Goal: Book appointment/travel/reservation

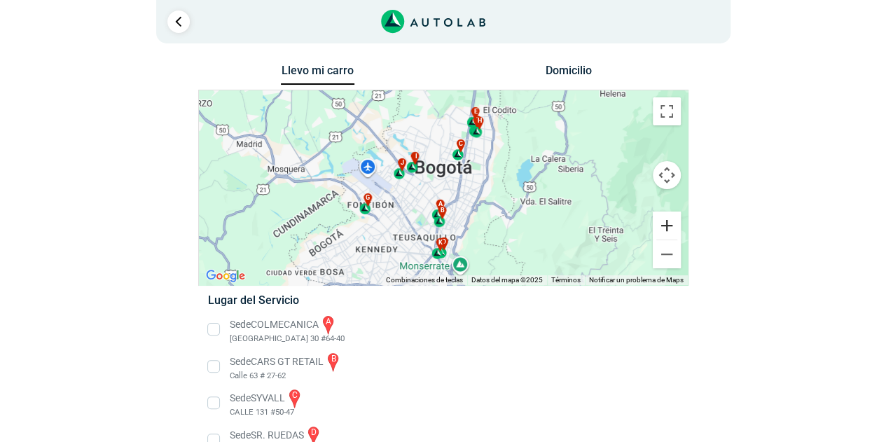
click at [666, 227] on button "Ampliar" at bounding box center [667, 226] width 28 height 28
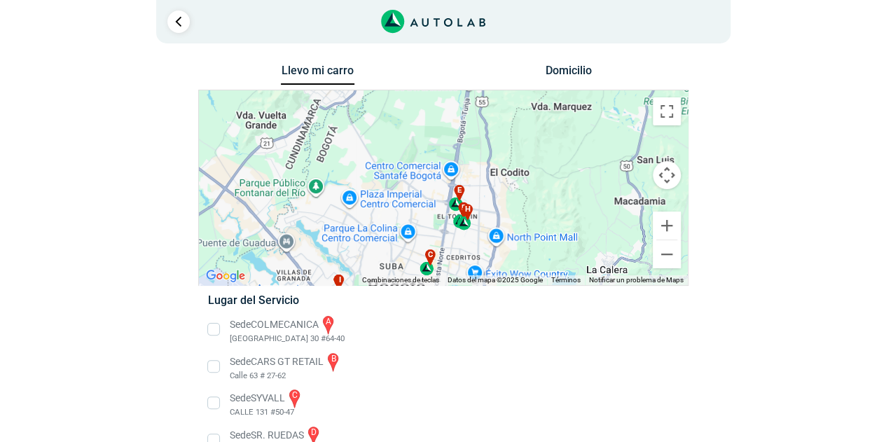
drag, startPoint x: 503, startPoint y: 132, endPoint x: 457, endPoint y: 275, distance: 150.2
click at [457, 275] on div "a b c d e f g" at bounding box center [443, 187] width 489 height 195
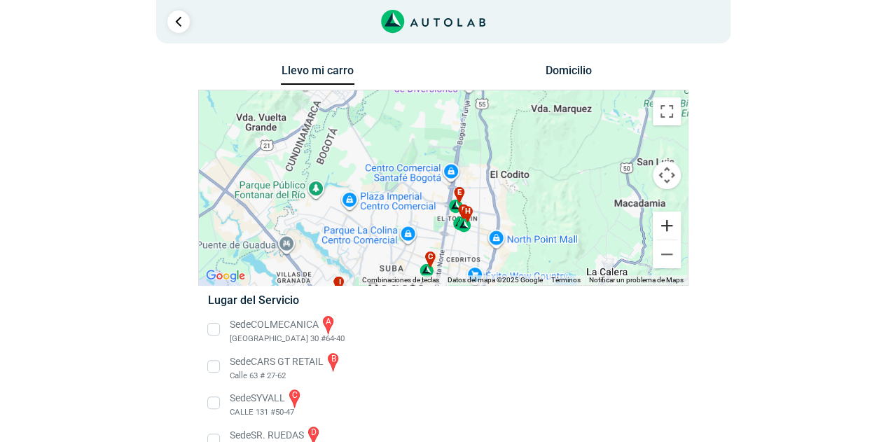
click at [666, 221] on button "Ampliar" at bounding box center [667, 226] width 28 height 28
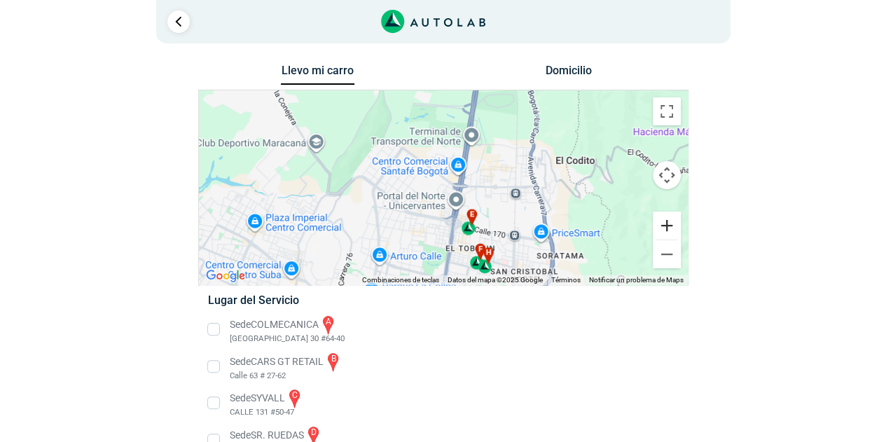
click at [666, 221] on button "Ampliar" at bounding box center [667, 226] width 28 height 28
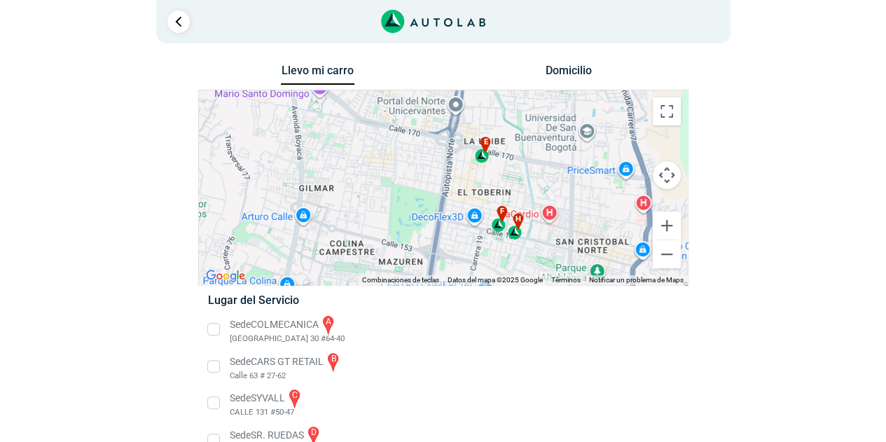
drag, startPoint x: 570, startPoint y: 247, endPoint x: 557, endPoint y: 136, distance: 111.4
click at [557, 136] on div "a b c d e f g" at bounding box center [443, 187] width 489 height 195
click at [666, 226] on button "Ampliar" at bounding box center [667, 226] width 28 height 28
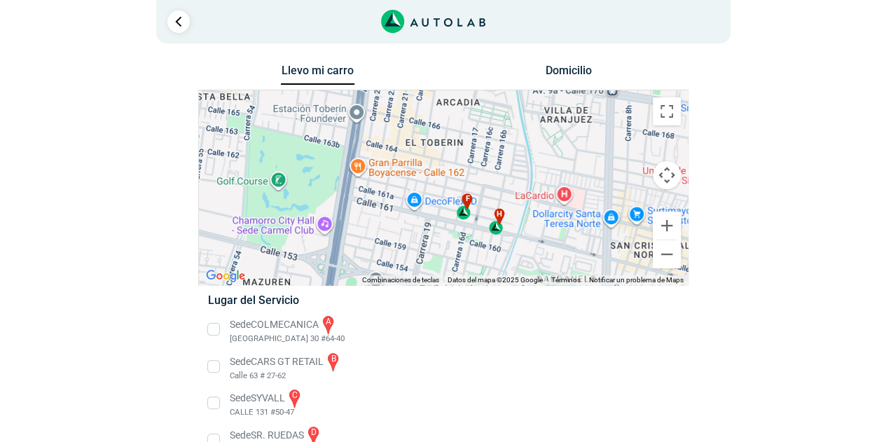
drag, startPoint x: 593, startPoint y: 218, endPoint x: 500, endPoint y: 163, distance: 107.4
click at [500, 163] on div "a b c d e f g" at bounding box center [443, 187] width 489 height 195
click at [671, 219] on button "Ampliar" at bounding box center [667, 226] width 28 height 28
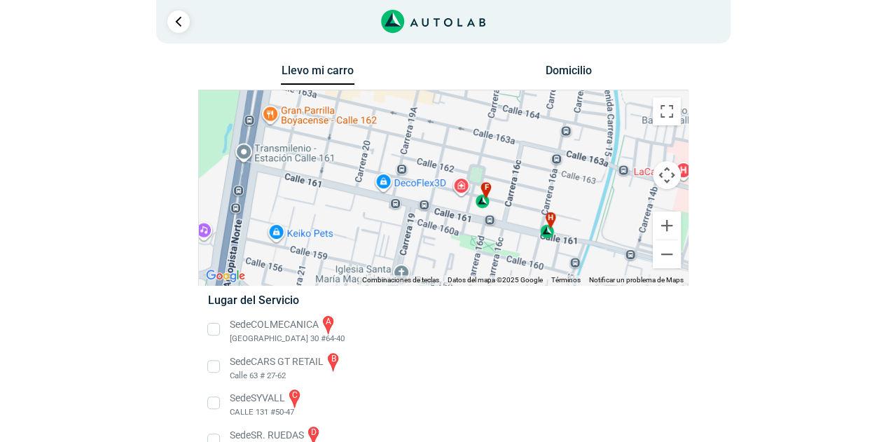
drag, startPoint x: 548, startPoint y: 222, endPoint x: 542, endPoint y: 180, distance: 42.4
click at [542, 180] on div "a b c d e f g" at bounding box center [443, 187] width 489 height 195
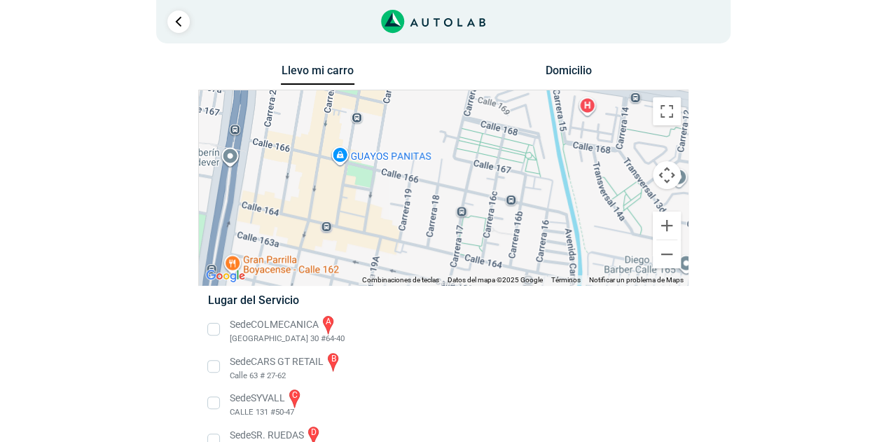
drag, startPoint x: 419, startPoint y: 132, endPoint x: 380, endPoint y: 286, distance: 158.2
click at [380, 286] on div "← Mover a la izquierda → Mover a la derecha ↑ Mover hacia arriba ↓ Mover hacia …" at bounding box center [443, 188] width 490 height 196
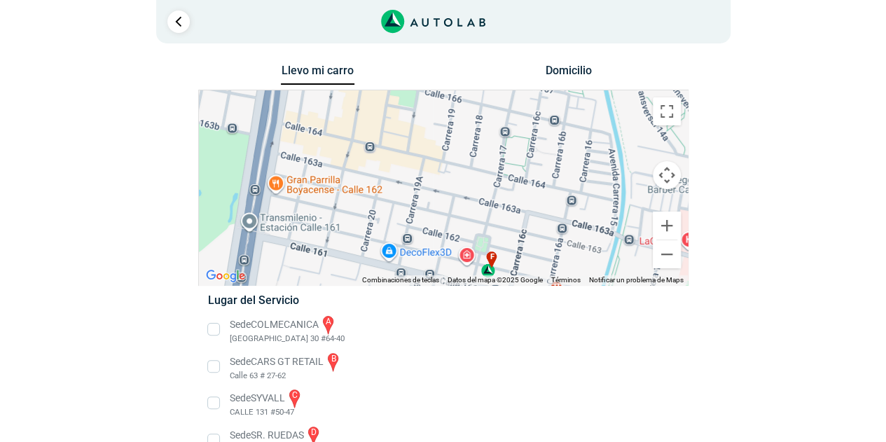
drag, startPoint x: 430, startPoint y: 144, endPoint x: 472, endPoint y: 66, distance: 89.0
click at [472, 66] on div "Llevo mi carro [GEOGRAPHIC_DATA] ← Mover a la izquierda → Mover a la derecha ↑ …" at bounding box center [443, 396] width 490 height 671
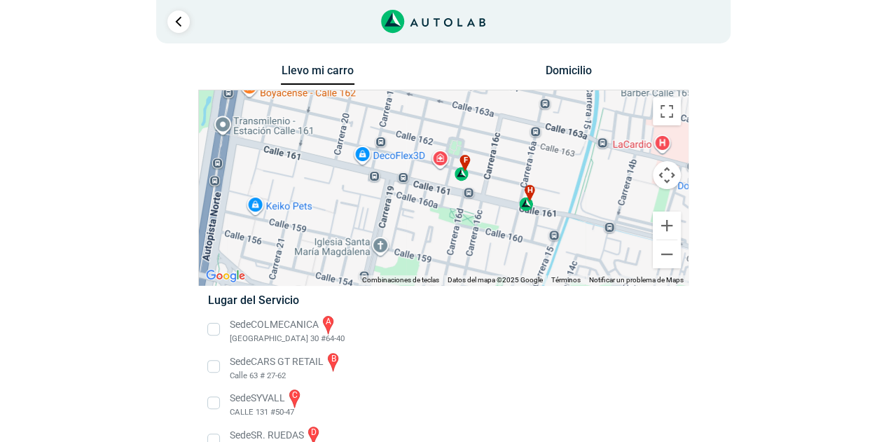
drag, startPoint x: 451, startPoint y: 232, endPoint x: 425, endPoint y: 131, distance: 104.3
click at [425, 131] on div "a b c d e f g" at bounding box center [443, 187] width 489 height 195
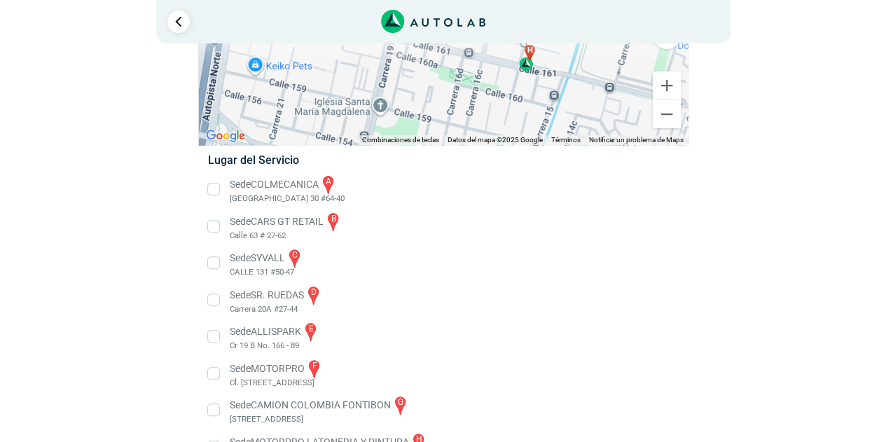
scroll to position [210, 0]
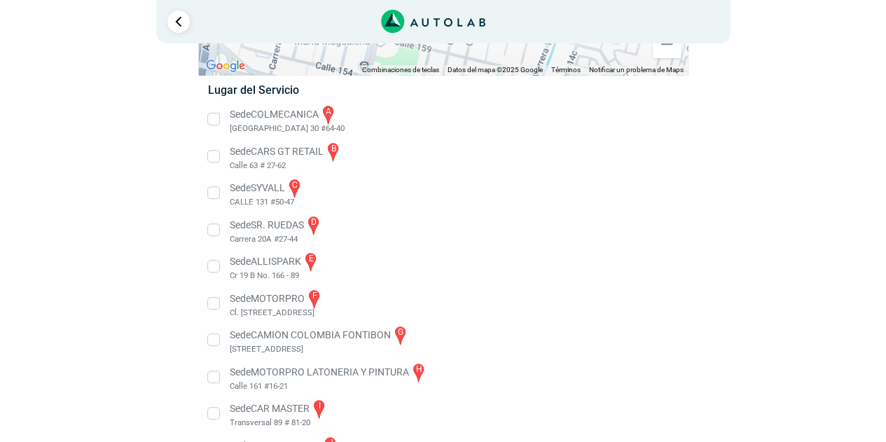
click at [214, 306] on li "Sede MOTORPRO f Cl. [STREET_ADDRESS]" at bounding box center [443, 304] width 491 height 32
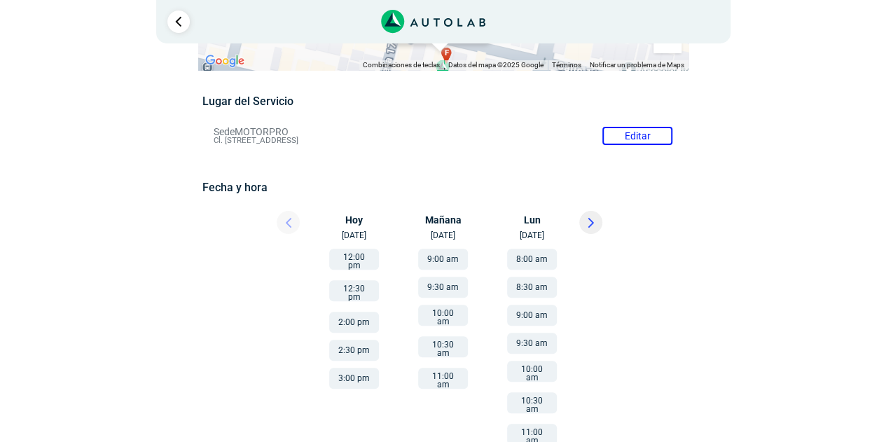
scroll to position [70, 0]
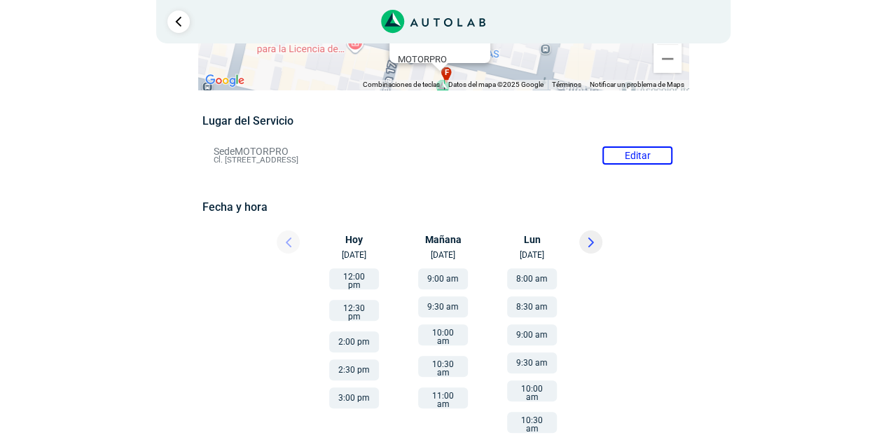
click at [441, 282] on button "9:00 am" at bounding box center [443, 278] width 50 height 21
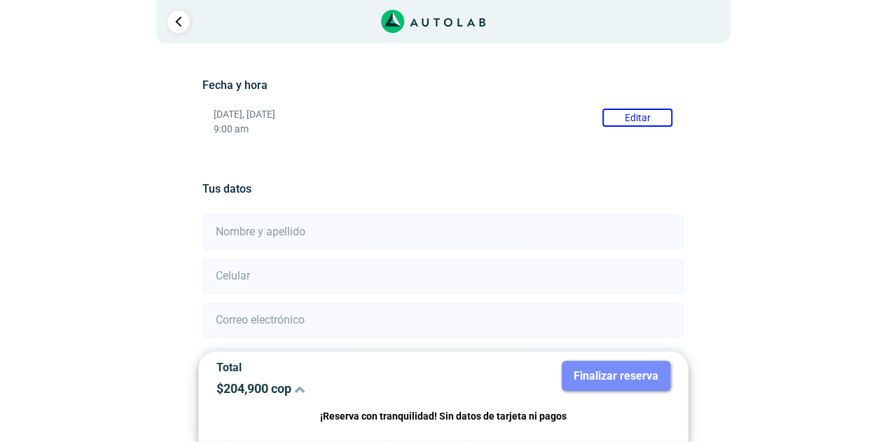
scroll to position [248, 0]
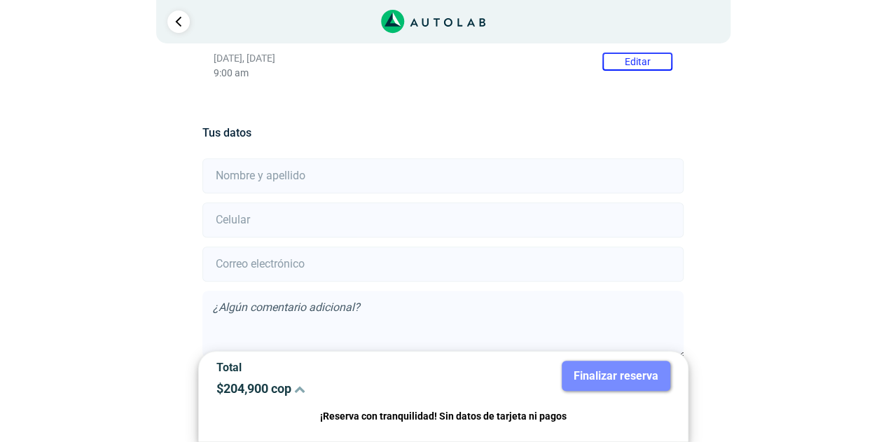
click at [412, 177] on input "text" at bounding box center [442, 175] width 481 height 35
type input "[PERSON_NAME]"
type input "6014709716"
type input "[EMAIL_ADDRESS][DOMAIN_NAME]"
click at [433, 226] on input "6014709716" at bounding box center [442, 219] width 481 height 35
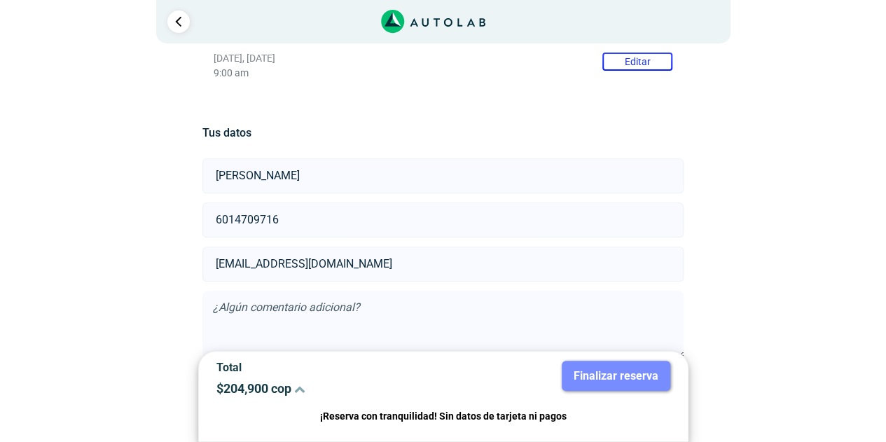
type input "3132393363"
click at [441, 265] on input "[EMAIL_ADDRESS][DOMAIN_NAME]" at bounding box center [442, 264] width 481 height 35
click at [867, 272] on div "× ¡Reserva tranquilo! Sin datos de tarjeta ni pagos Aquí puedes ver tus servici…" at bounding box center [443, 132] width 886 height 761
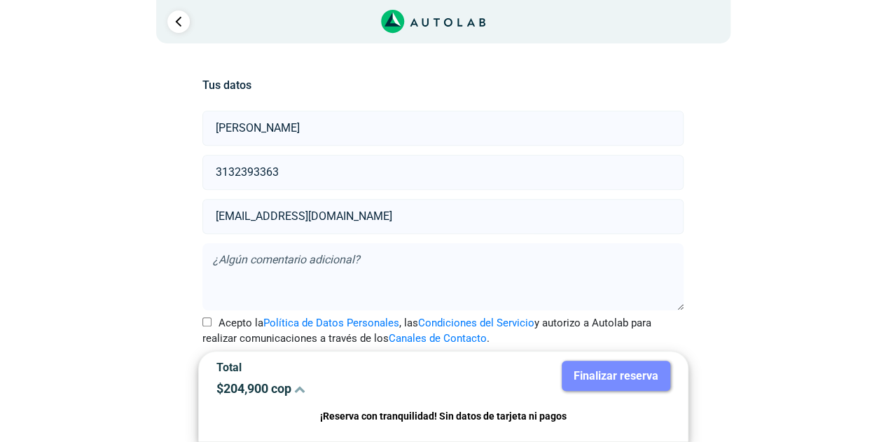
scroll to position [318, 0]
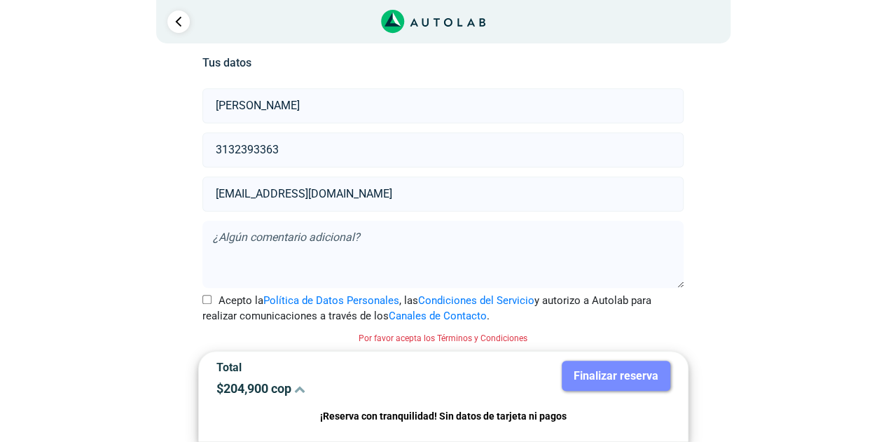
click at [572, 240] on textarea at bounding box center [442, 254] width 481 height 67
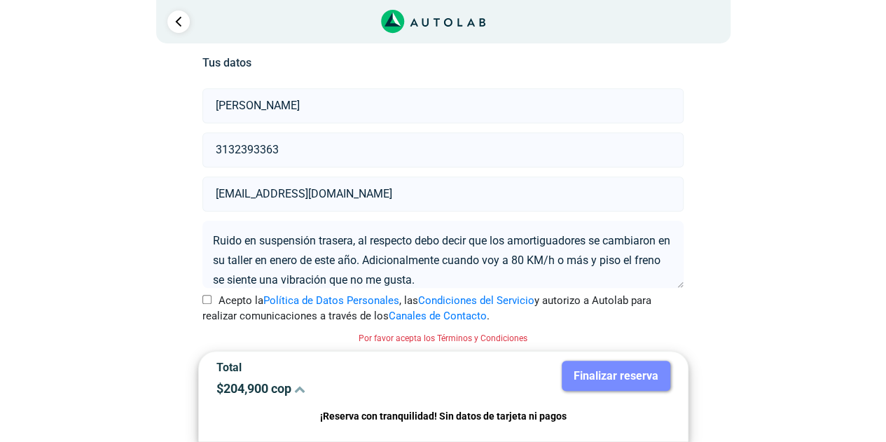
type textarea "Ruido en suspensión trasera, al respecto debo decir que los amortiguadores se c…"
click at [200, 299] on div "Acepto la Política de Datos Personales , las Condiciones del Servicio y autoriz…" at bounding box center [443, 309] width 502 height 32
click at [207, 299] on input "Acepto la Política de Datos Personales , las Condiciones del Servicio y autoriz…" at bounding box center [206, 299] width 9 height 9
checkbox input "true"
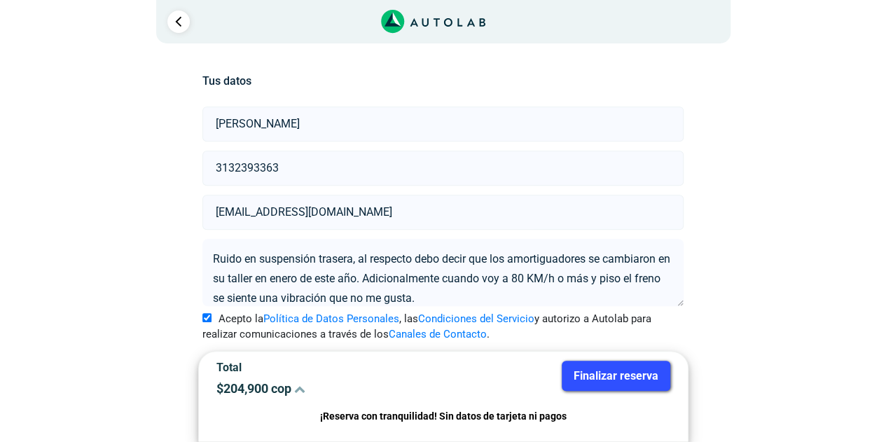
click at [623, 378] on button "Finalizar reserva" at bounding box center [616, 376] width 109 height 30
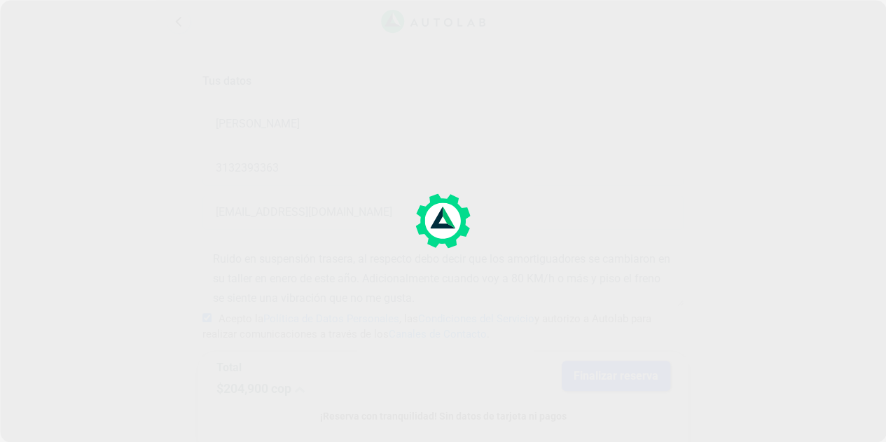
scroll to position [0, 0]
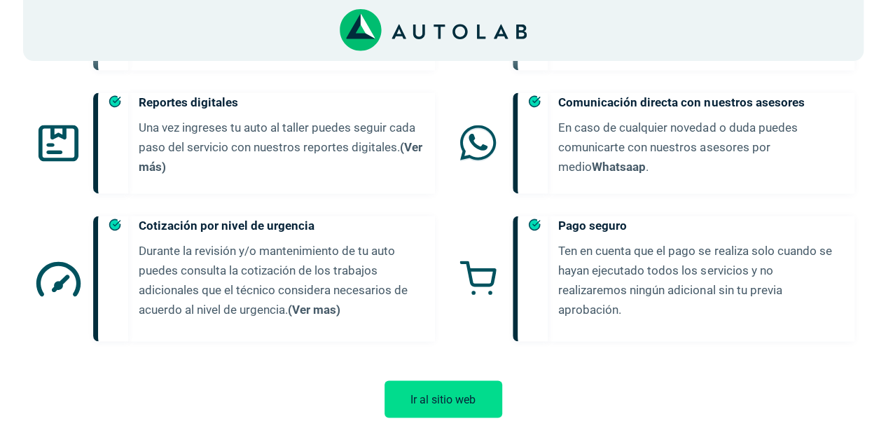
scroll to position [945, 0]
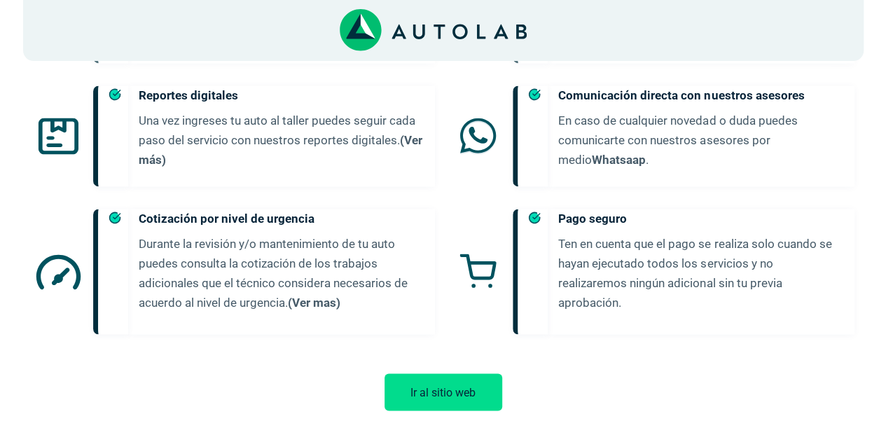
click at [459, 375] on button "Ir al sitio web" at bounding box center [444, 391] width 118 height 37
